Goal: Navigation & Orientation: Find specific page/section

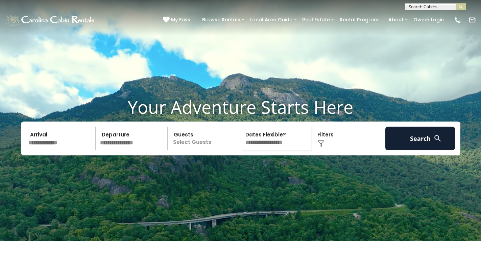
scroll to position [3, 0]
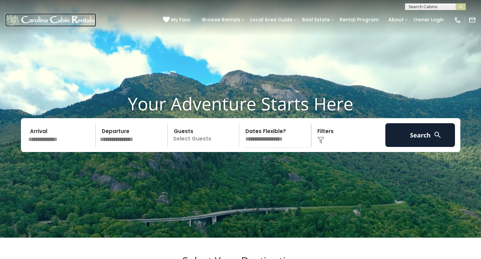
click at [15, 15] on img at bounding box center [50, 20] width 91 height 14
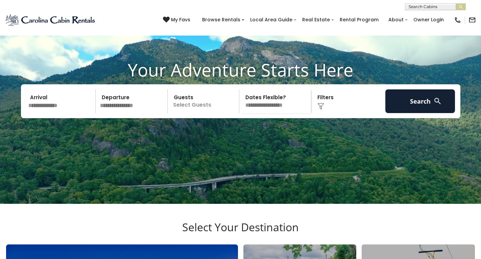
scroll to position [31, 0]
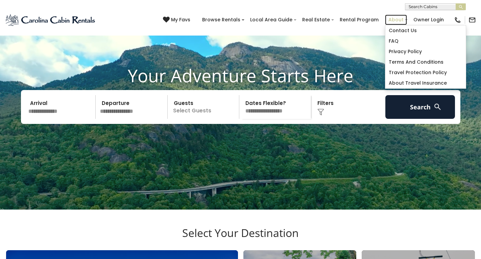
click at [390, 17] on link "About" at bounding box center [396, 20] width 22 height 10
